Goal: Use online tool/utility: Use online tool/utility

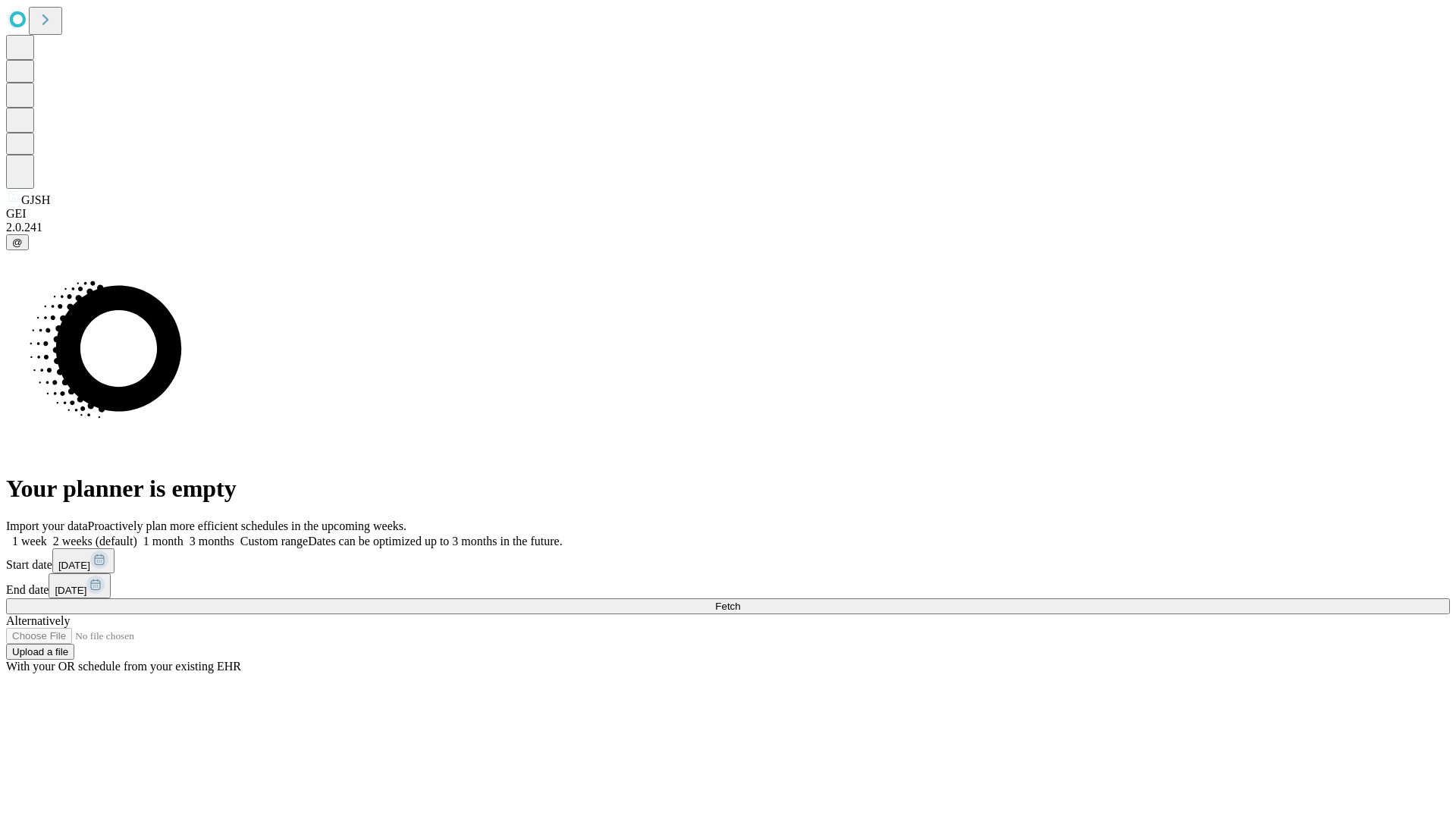
click at [741, 600] on span "Fetch" at bounding box center [728, 606] width 25 height 12
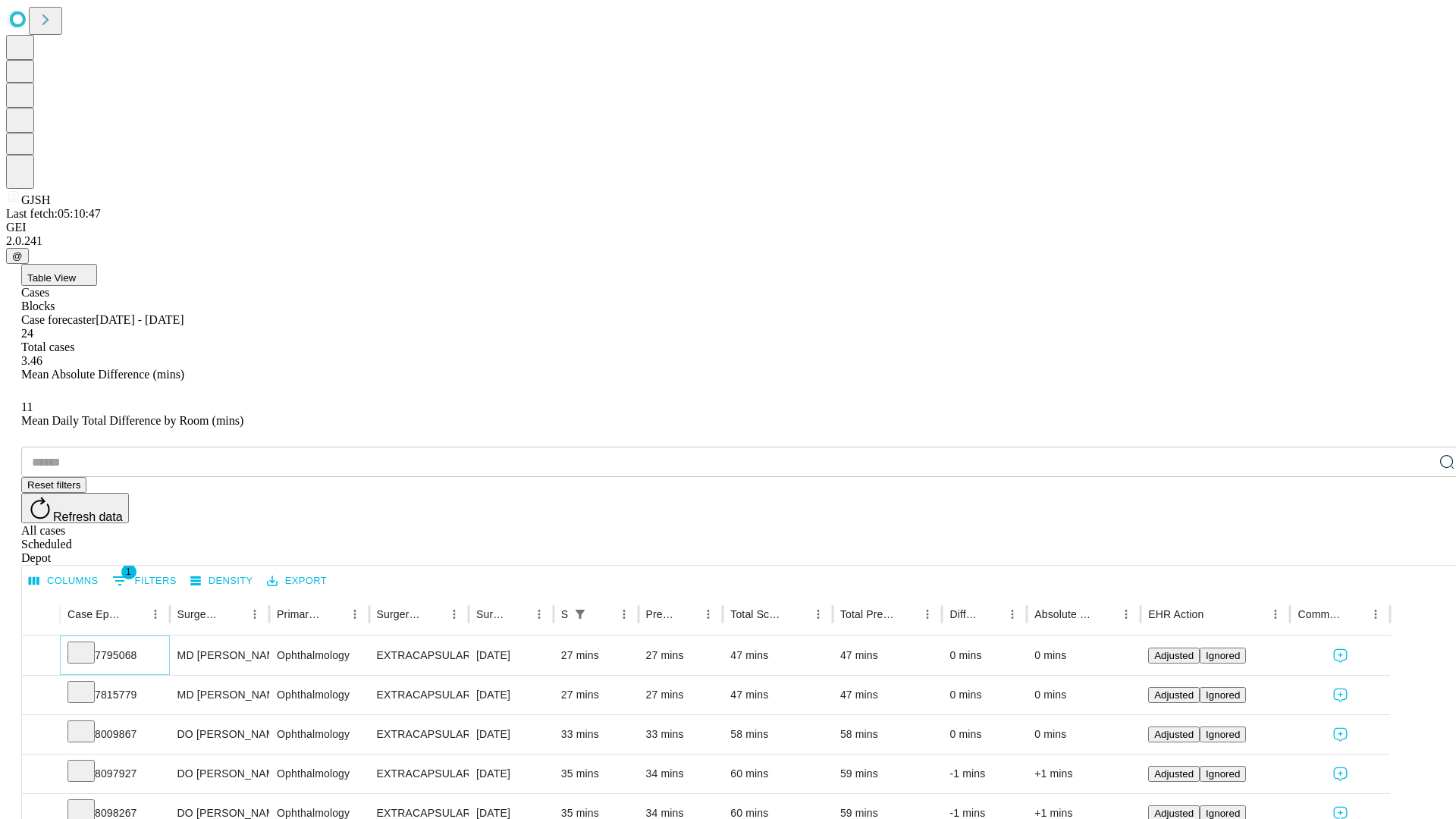
click at [89, 644] on icon at bounding box center [81, 652] width 15 height 15
